Goal: Task Accomplishment & Management: Use online tool/utility

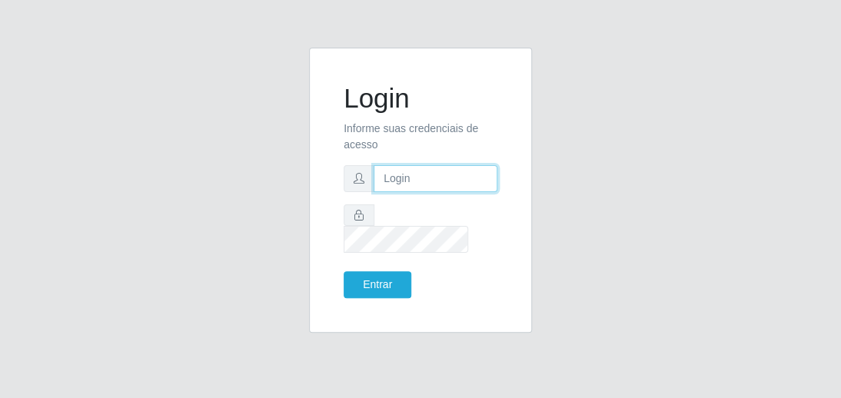
click at [439, 191] on input "text" at bounding box center [435, 178] width 124 height 27
type input "juniors"
click at [415, 187] on input "text" at bounding box center [435, 178] width 124 height 27
type input "[EMAIL_ADDRESS][DOMAIN_NAME]"
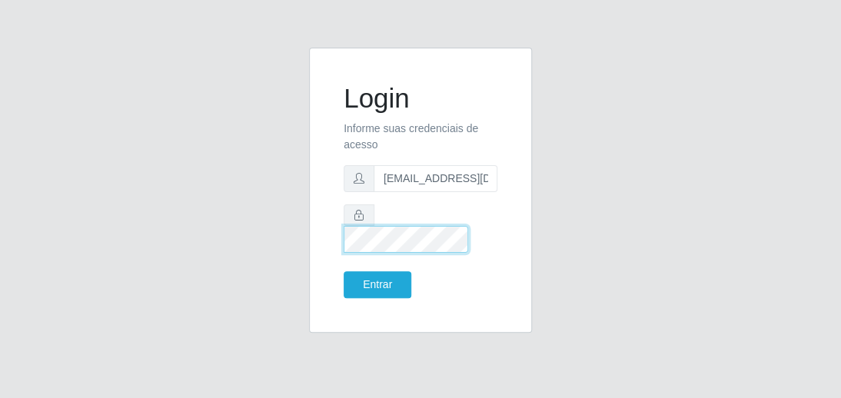
click at [343, 271] on button "Entrar" at bounding box center [377, 284] width 68 height 27
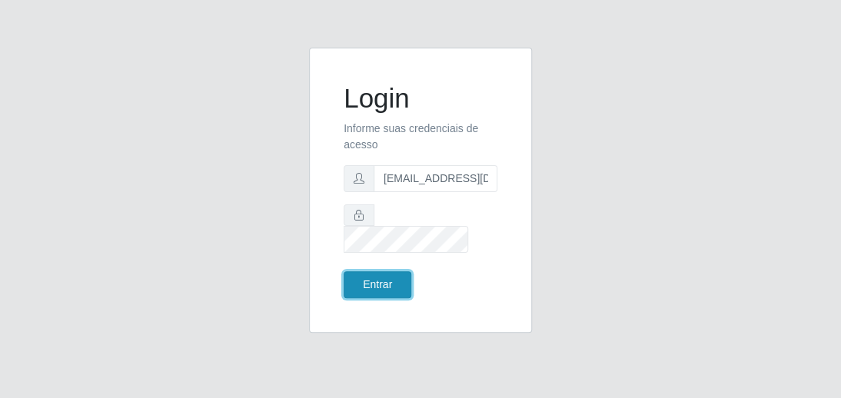
click at [373, 271] on button "Entrar" at bounding box center [377, 284] width 68 height 27
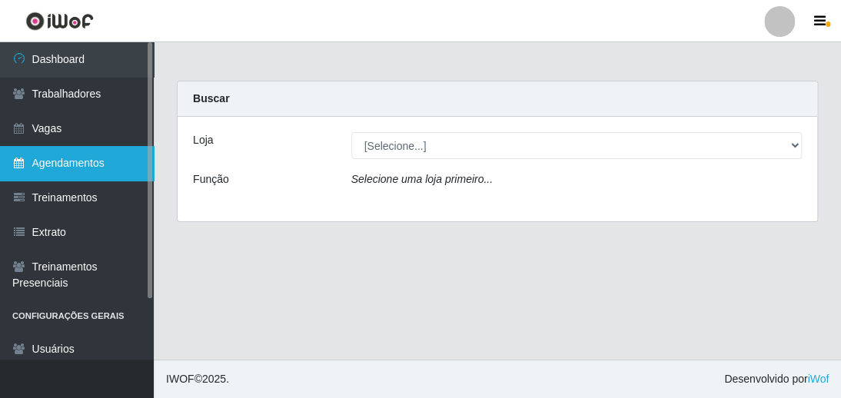
click at [50, 164] on link "Agendamentos" at bounding box center [77, 163] width 154 height 35
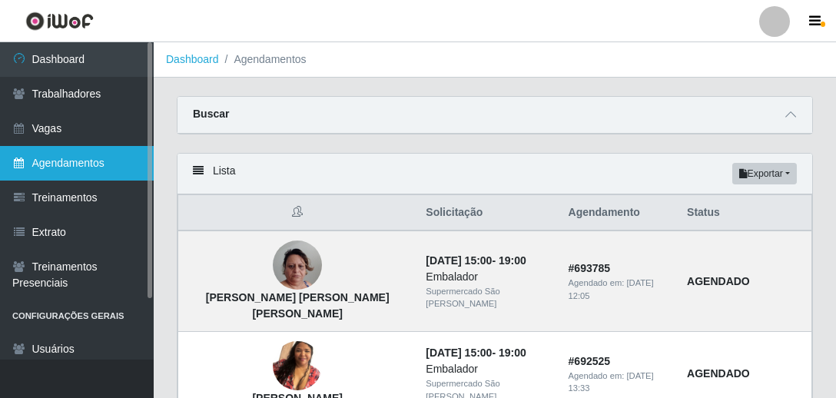
click at [46, 164] on link "Agendamentos" at bounding box center [77, 163] width 154 height 35
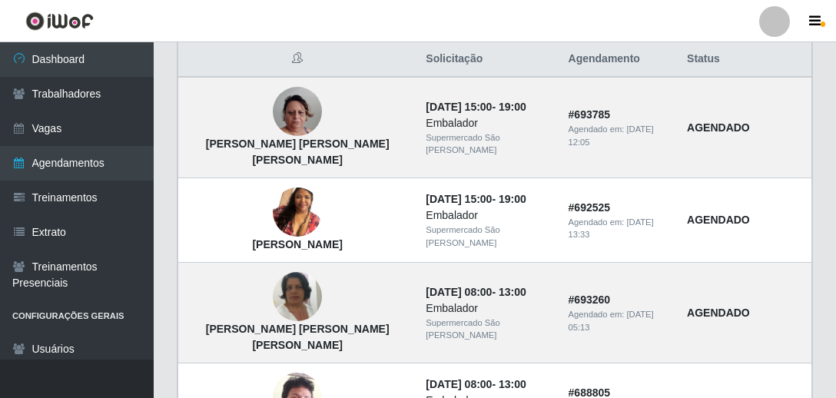
scroll to position [154, 0]
